Goal: Use online tool/utility: Utilize a website feature to perform a specific function

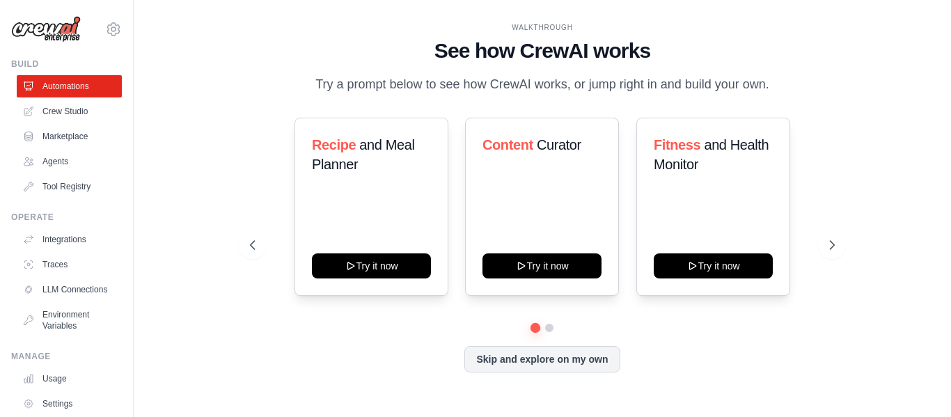
drag, startPoint x: 381, startPoint y: 83, endPoint x: 783, endPoint y: 81, distance: 402.4
click at [783, 81] on div "WALKTHROUGH See how [PERSON_NAME] works Try a prompt below to see how [PERSON_N…" at bounding box center [542, 58] width 585 height 72
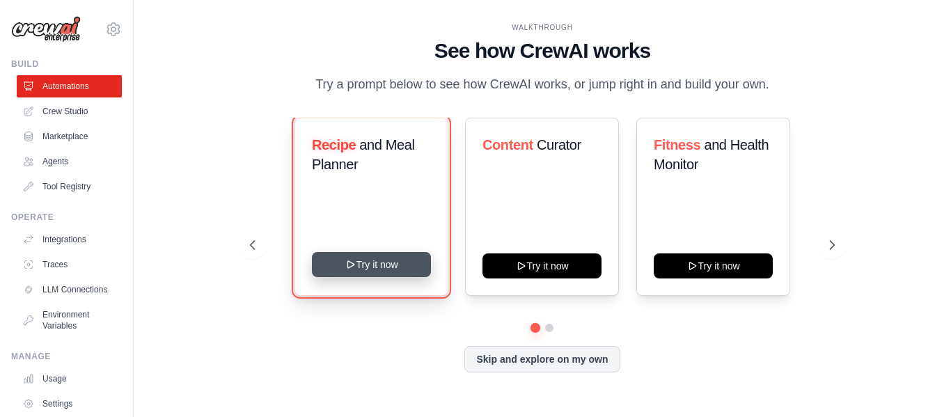
click at [359, 267] on button "Try it now" at bounding box center [371, 264] width 119 height 25
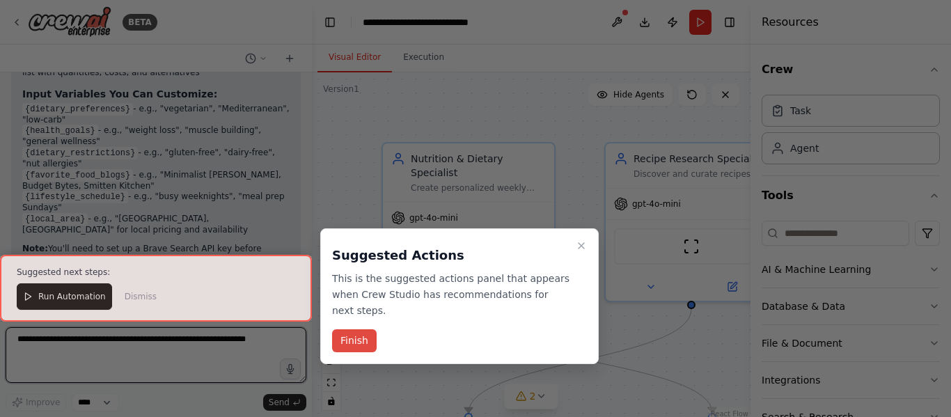
scroll to position [1241, 0]
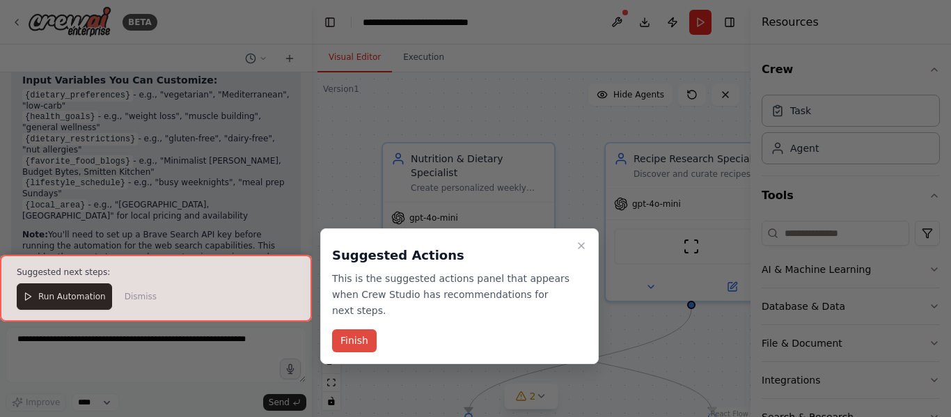
click at [353, 329] on button "Finish" at bounding box center [354, 340] width 45 height 23
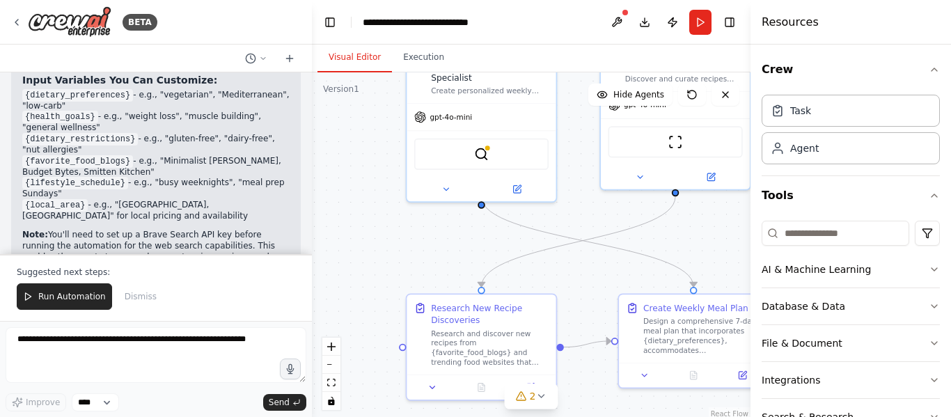
drag, startPoint x: 590, startPoint y: 349, endPoint x: 579, endPoint y: 214, distance: 135.5
click at [579, 214] on div ".deletable-edge-delete-btn { width: 20px; height: 20px; border: 0px solid #ffff…" at bounding box center [531, 246] width 439 height 348
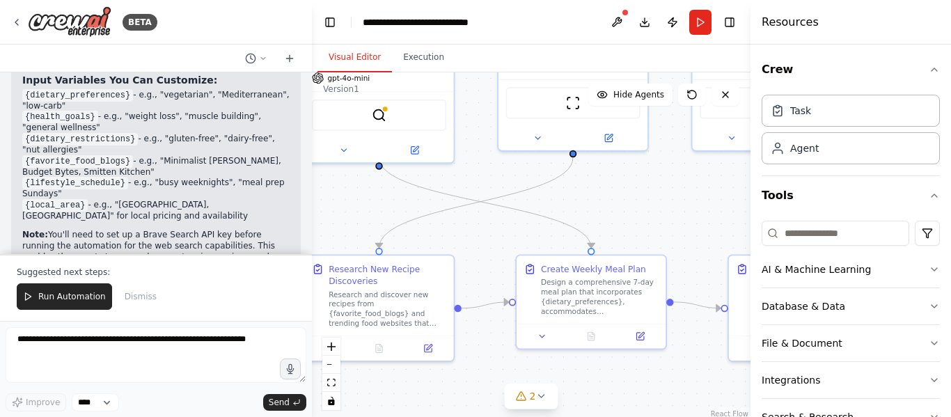
drag, startPoint x: 591, startPoint y: 274, endPoint x: 489, endPoint y: 235, distance: 109.5
click at [489, 235] on div ".deletable-edge-delete-btn { width: 20px; height: 20px; border: 0px solid #ffff…" at bounding box center [531, 246] width 439 height 348
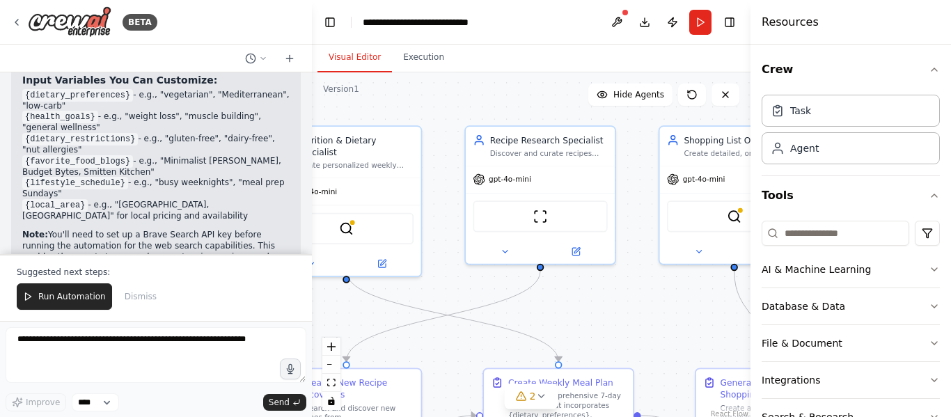
drag, startPoint x: 684, startPoint y: 188, endPoint x: 652, endPoint y: 301, distance: 118.1
click at [652, 301] on div ".deletable-edge-delete-btn { width: 20px; height: 20px; border: 0px solid #ffff…" at bounding box center [531, 246] width 439 height 348
click at [780, 29] on h4 "Resources" at bounding box center [790, 22] width 57 height 17
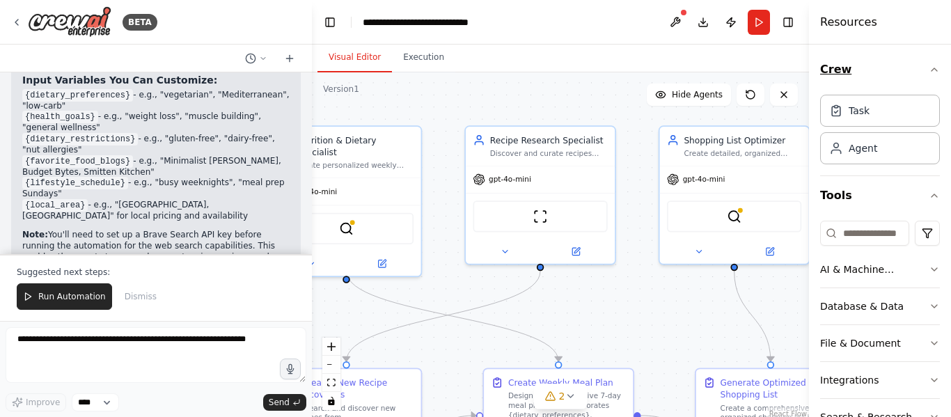
drag, startPoint x: 752, startPoint y: 40, endPoint x: 849, endPoint y: 55, distance: 97.2
click at [849, 55] on div "Resources Crew Task Agent Tools AI & Machine Learning Database & Data File & Do…" at bounding box center [880, 208] width 142 height 417
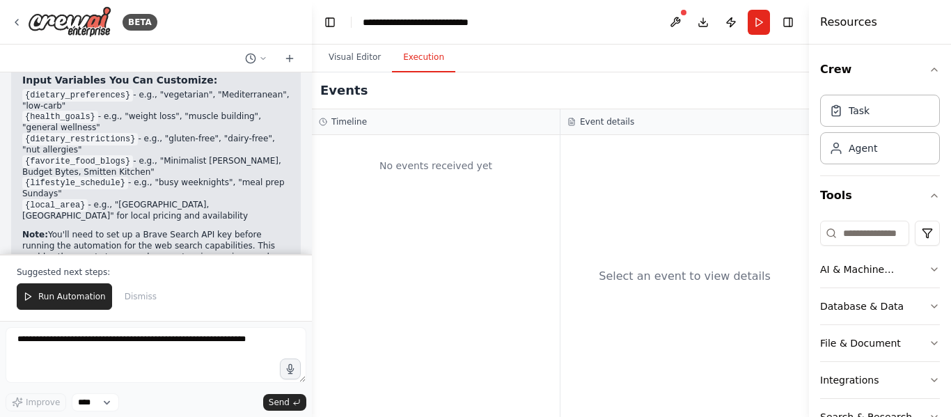
click at [421, 59] on button "Execution" at bounding box center [423, 57] width 63 height 29
click at [369, 63] on button "Visual Editor" at bounding box center [354, 57] width 74 height 29
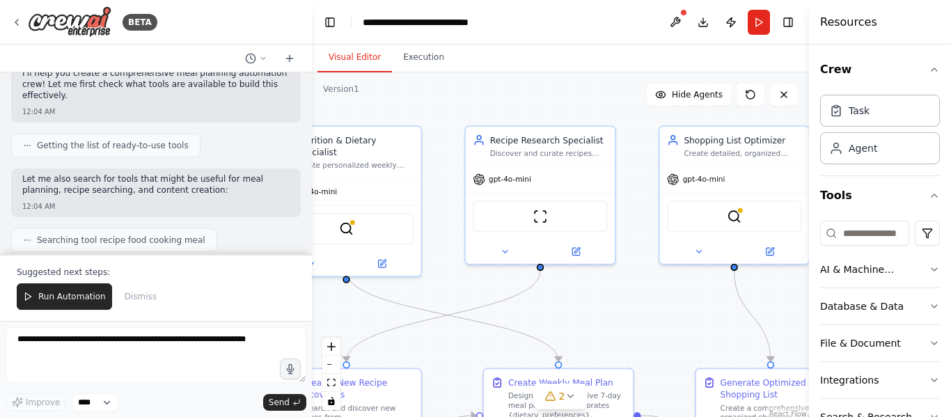
scroll to position [0, 0]
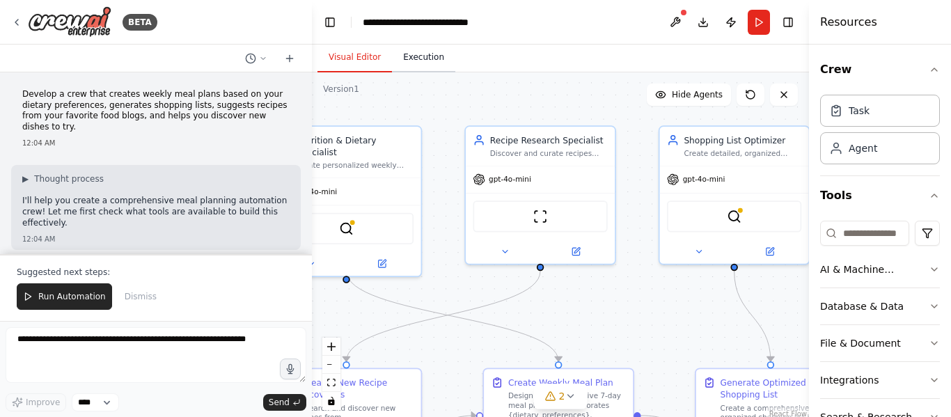
click at [412, 58] on button "Execution" at bounding box center [423, 57] width 63 height 29
click at [355, 65] on button "Visual Editor" at bounding box center [354, 57] width 74 height 29
drag, startPoint x: 357, startPoint y: 168, endPoint x: 364, endPoint y: 172, distance: 8.1
click at [364, 176] on div "gpt-4o-mini" at bounding box center [345, 189] width 149 height 26
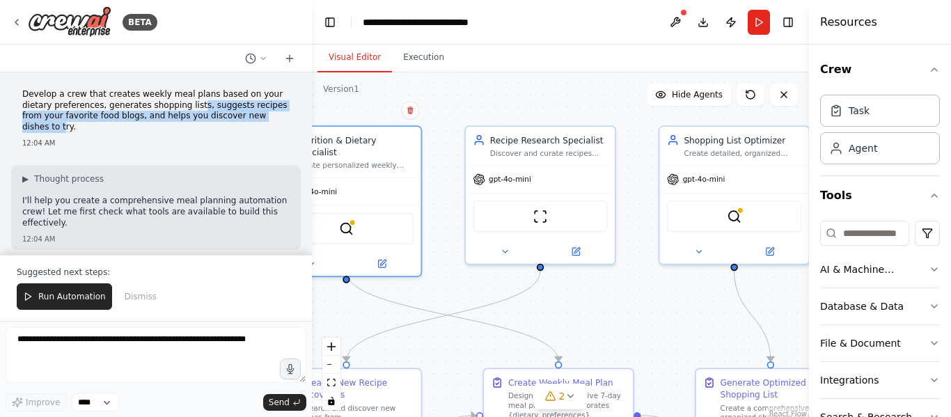
drag, startPoint x: 154, startPoint y: 102, endPoint x: 236, endPoint y: 116, distance: 83.4
click at [239, 116] on p "Develop a crew that creates weekly meal plans based on your dietary preferences…" at bounding box center [155, 110] width 267 height 43
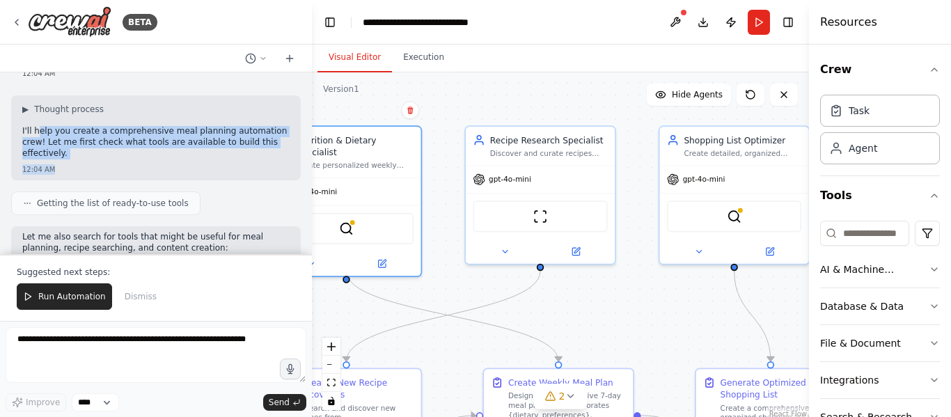
drag, startPoint x: 36, startPoint y: 120, endPoint x: 256, endPoint y: 143, distance: 221.8
click at [256, 143] on div "▶ Thought process I'll help you create a comprehensive meal planning automation…" at bounding box center [156, 137] width 290 height 85
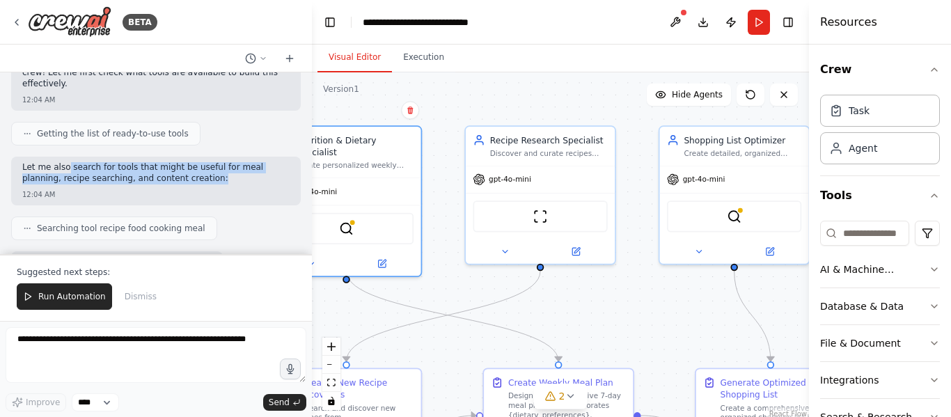
drag, startPoint x: 62, startPoint y: 148, endPoint x: 190, endPoint y: 157, distance: 128.4
click at [190, 162] on p "Let me also search for tools that might be useful for meal planning, recipe sea…" at bounding box center [155, 173] width 267 height 22
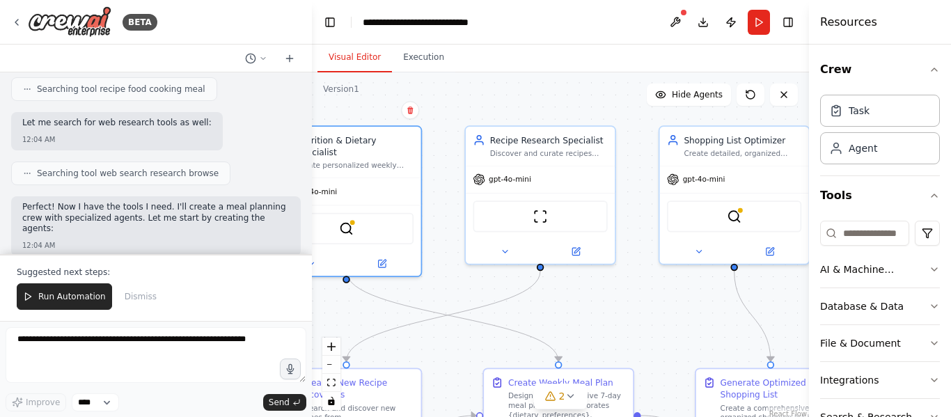
scroll to position [348, 0]
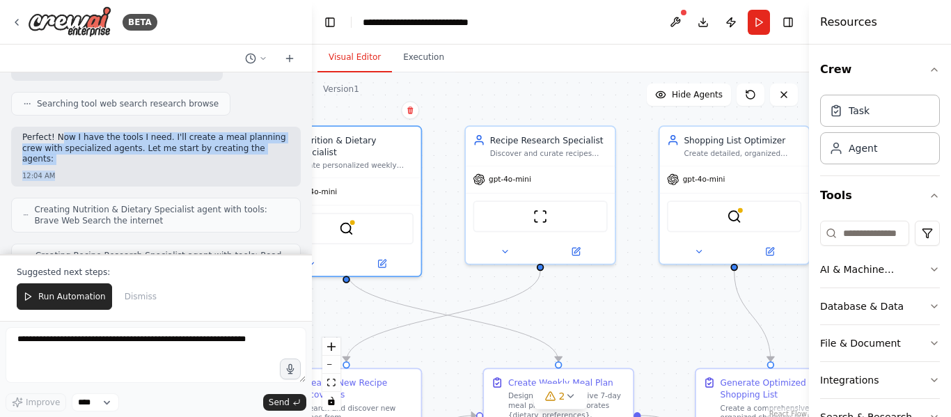
drag, startPoint x: 61, startPoint y: 116, endPoint x: 141, endPoint y: 135, distance: 83.1
click at [141, 135] on div "Perfect! Now I have the tools I need. I'll create a meal planning crew with spe…" at bounding box center [156, 157] width 290 height 60
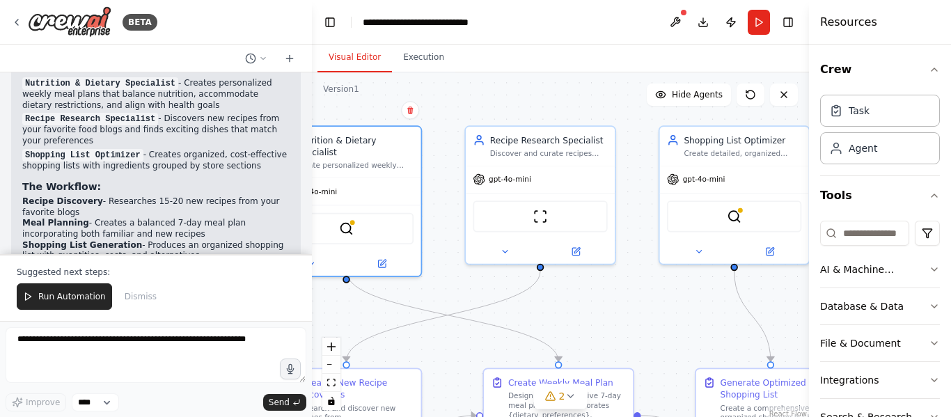
scroll to position [1183, 0]
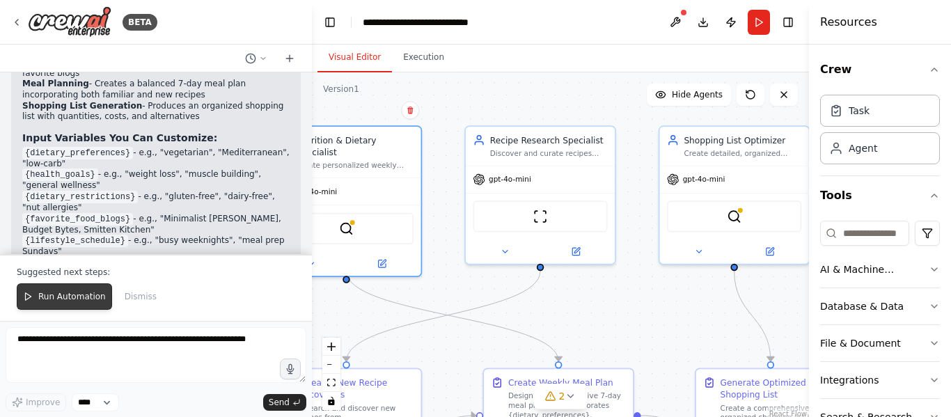
click at [64, 298] on span "Run Automation" at bounding box center [72, 296] width 68 height 11
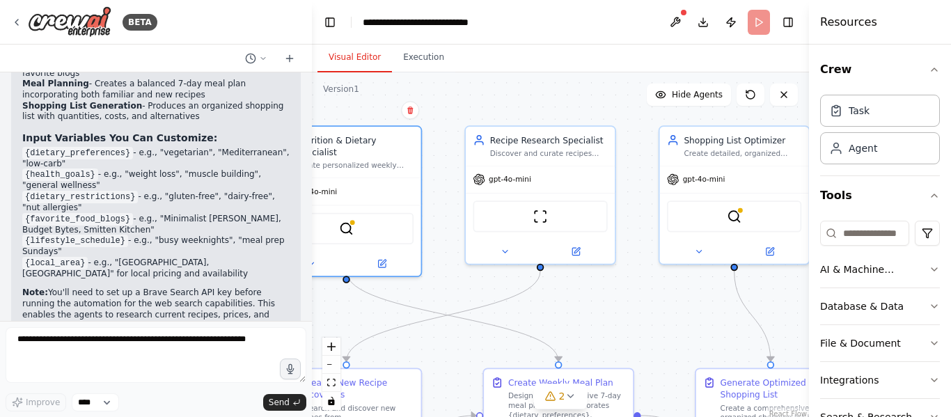
scroll to position [1174, 0]
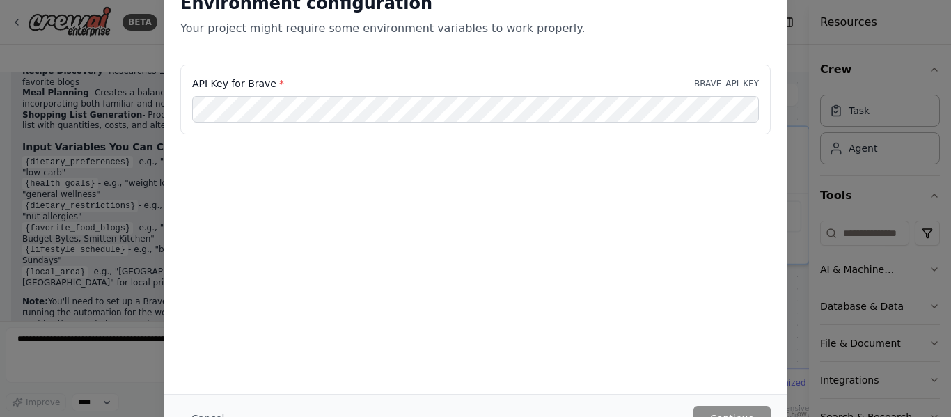
drag, startPoint x: 950, startPoint y: 134, endPoint x: 940, endPoint y: 230, distance: 97.3
click at [940, 230] on div "Environment configuration Your project might require some environment variables…" at bounding box center [475, 208] width 951 height 417
